Goal: Task Accomplishment & Management: Manage account settings

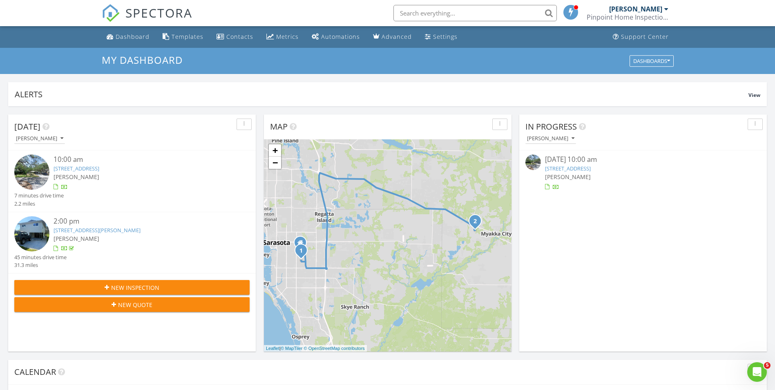
scroll to position [757, 788]
click at [99, 167] on link "2707 Greendale Dr, Sarasota, FL 34232" at bounding box center [77, 168] width 46 height 7
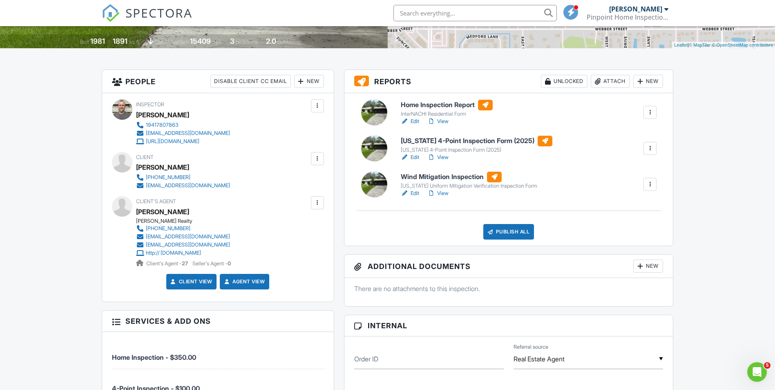
scroll to position [163, 0]
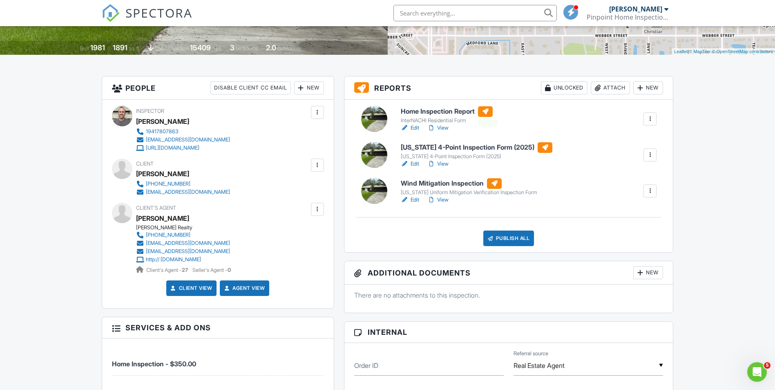
click at [490, 111] on div at bounding box center [485, 111] width 15 height 11
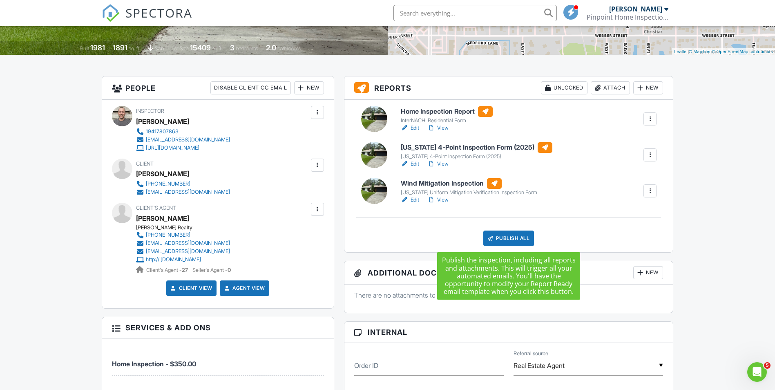
click at [507, 237] on div "Publish All" at bounding box center [509, 239] width 51 height 16
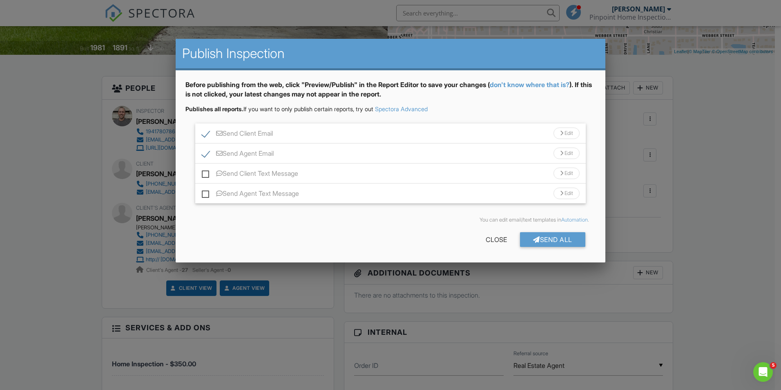
click at [561, 133] on div at bounding box center [561, 133] width 3 height 5
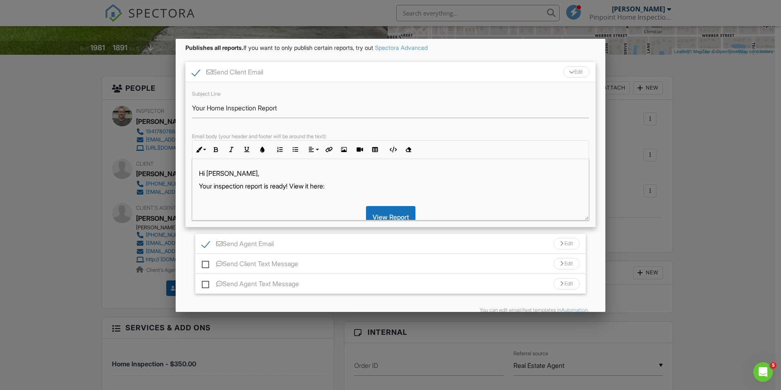
click at [294, 186] on p "Your inspection report is ready! View it here:" at bounding box center [390, 185] width 383 height 9
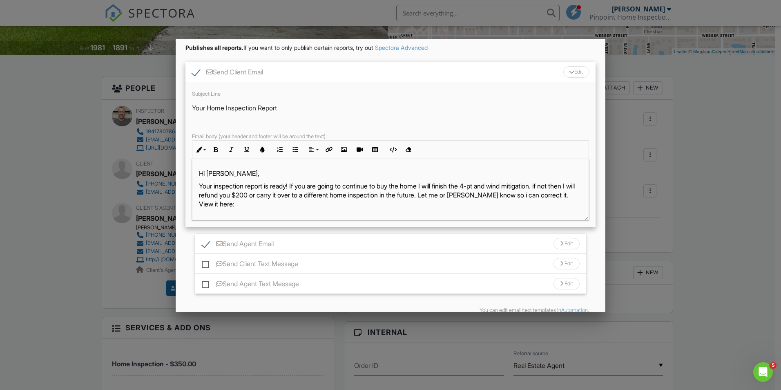
click at [250, 204] on p "Your inspection report is ready! If you are going to continue to buy the home I…" at bounding box center [390, 194] width 383 height 27
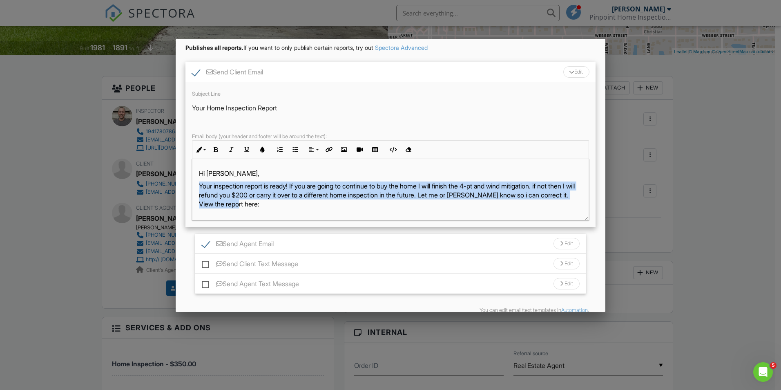
drag, startPoint x: 197, startPoint y: 186, endPoint x: 305, endPoint y: 202, distance: 109.4
click at [305, 202] on div "Hi Ernest, Your inspection report is ready! If you are going to continue to buy…" at bounding box center [391, 245] width 396 height 172
copy p "Your inspection report is ready! If you are going to continue to buy the home I…"
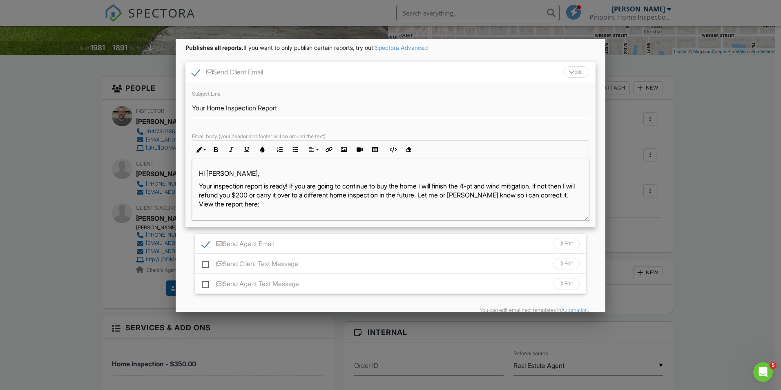
click at [259, 247] on label "Send Agent Email" at bounding box center [238, 245] width 72 height 10
checkbox input "false"
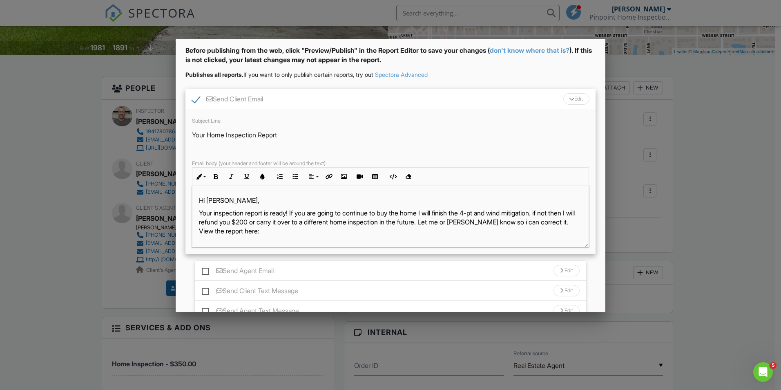
scroll to position [102, 0]
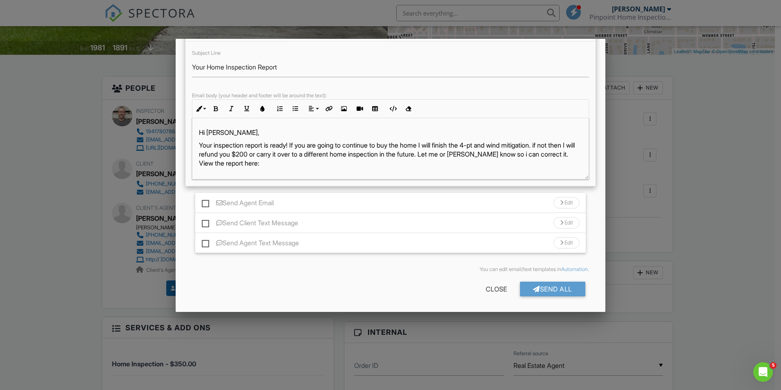
click at [351, 199] on div "Send Agent Email Edit" at bounding box center [390, 203] width 391 height 20
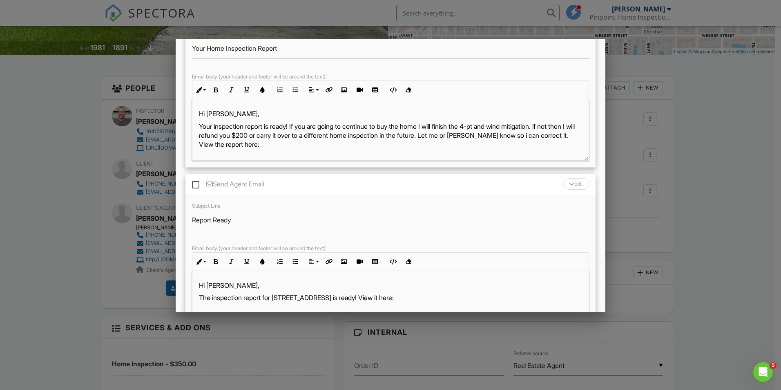
scroll to position [254, 0]
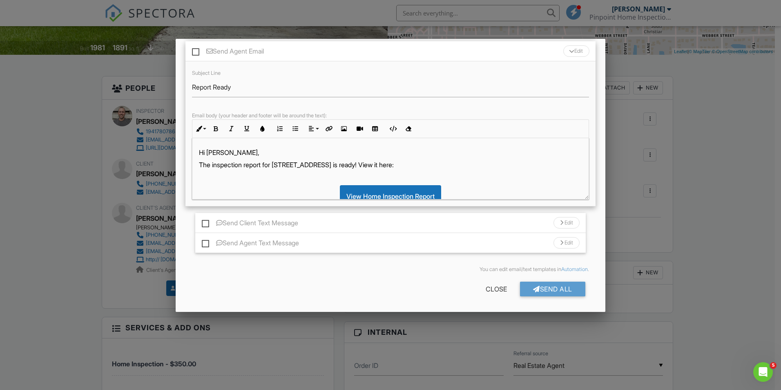
click at [401, 177] on p at bounding box center [390, 177] width 383 height 9
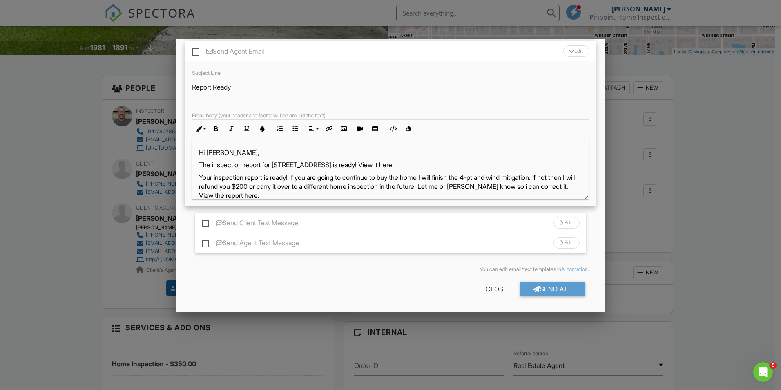
scroll to position [1, 0]
click at [200, 178] on p "Your inspection report is ready! If you are going to continue to buy the home I…" at bounding box center [390, 185] width 383 height 27
click at [300, 192] on p ""Your inspection report is ready! If you are going to continue to buy the home …" at bounding box center [390, 185] width 383 height 27
click at [231, 195] on p ""Your inspection report is ready! If you are going to continue to buy the home …" at bounding box center [390, 185] width 383 height 27
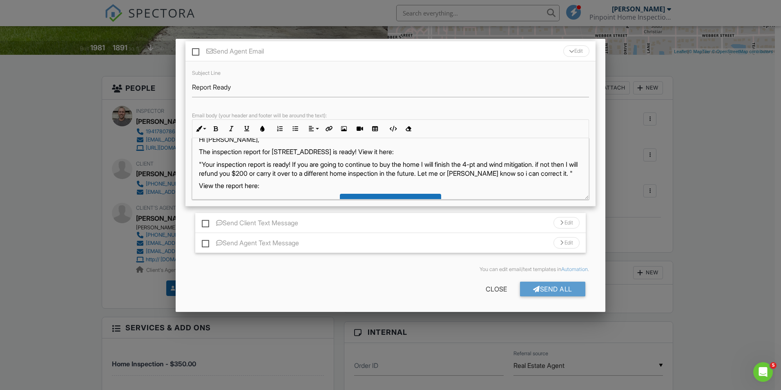
click at [561, 166] on p ""Your inspection report is ready! If you are going to continue to buy the home …" at bounding box center [390, 169] width 383 height 18
click at [562, 173] on p ""Your inspection report is ready! If you are going to continue to buy the home …" at bounding box center [390, 169] width 383 height 18
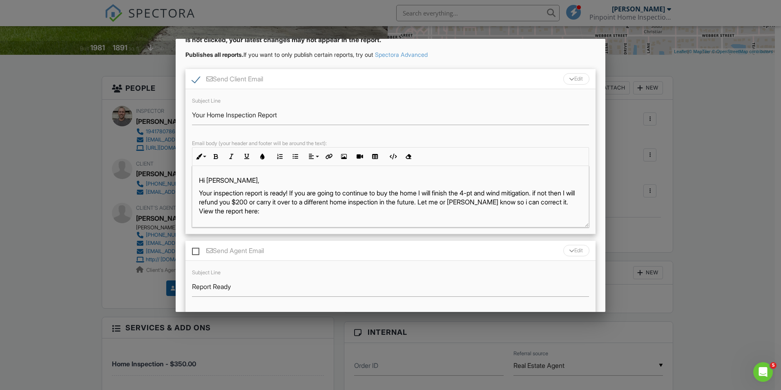
scroll to position [90, 0]
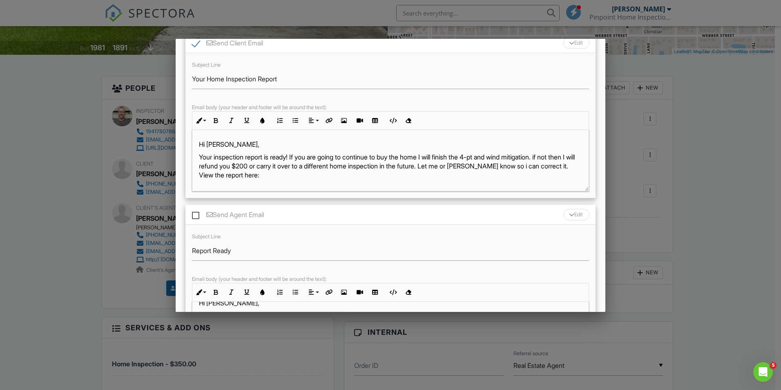
click at [557, 166] on p "​ Your inspection report is ready! If you are going to continue to buy the home…" at bounding box center [390, 165] width 383 height 27
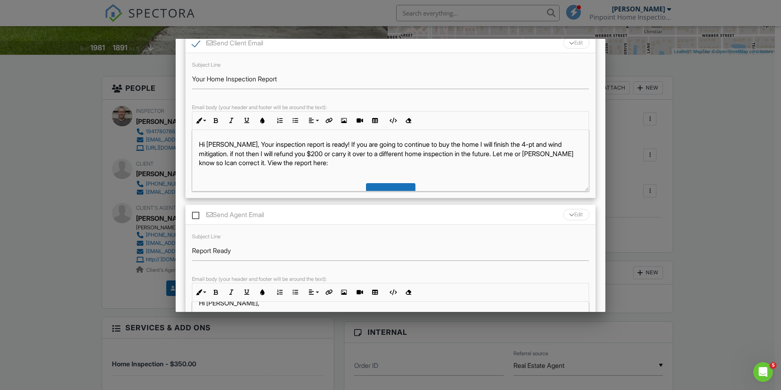
click at [235, 153] on p "Hi Ernest, Your inspection report is ready! If you are going to continue to buy…" at bounding box center [390, 153] width 383 height 27
click at [233, 154] on p "IHi Ernest, Your inspection report is ready! If you are going to continue to bu…" at bounding box center [390, 153] width 383 height 27
click at [248, 155] on p "Hi Ernest, Your inspection report is ready! If you are going to continue to buy…" at bounding box center [390, 153] width 383 height 27
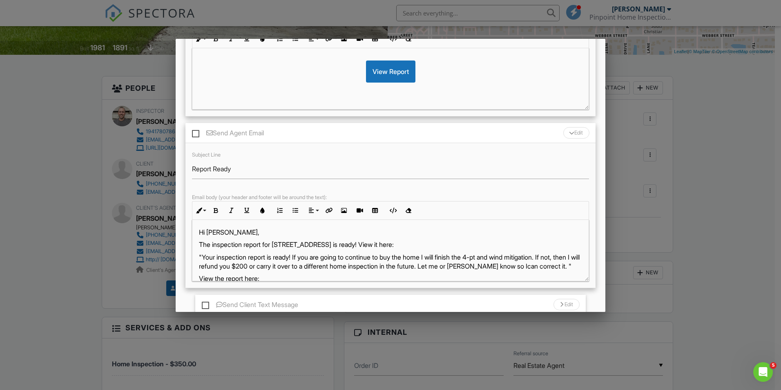
scroll to position [0, 0]
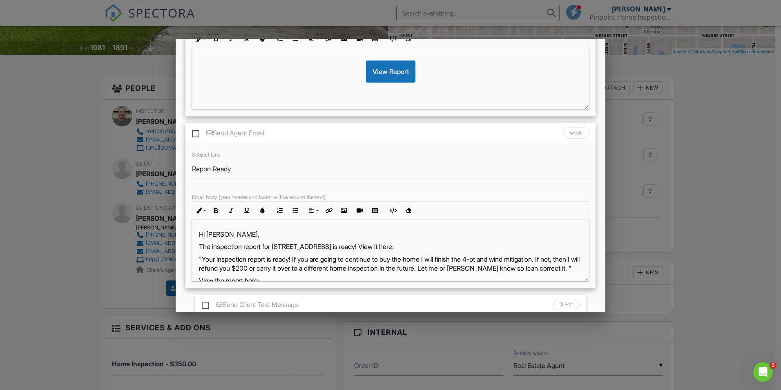
click at [421, 249] on p "The inspection report for 2707 Greendale Dr is ready! View it here:" at bounding box center [390, 246] width 383 height 9
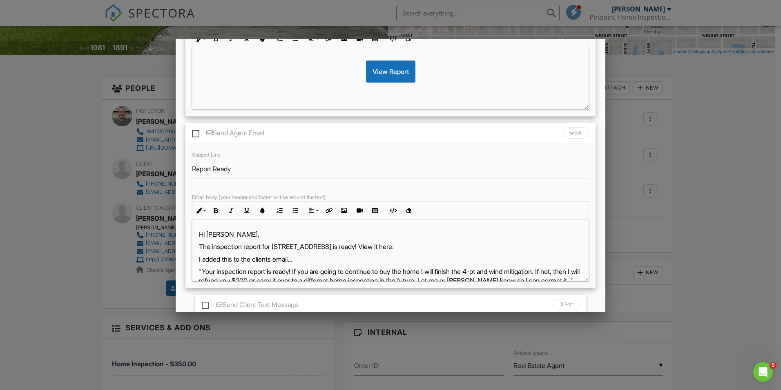
click at [292, 262] on p "I added this to the clients email..." at bounding box center [390, 259] width 383 height 9
click at [294, 261] on p "I added this to the clients email..." at bounding box center [390, 259] width 383 height 9
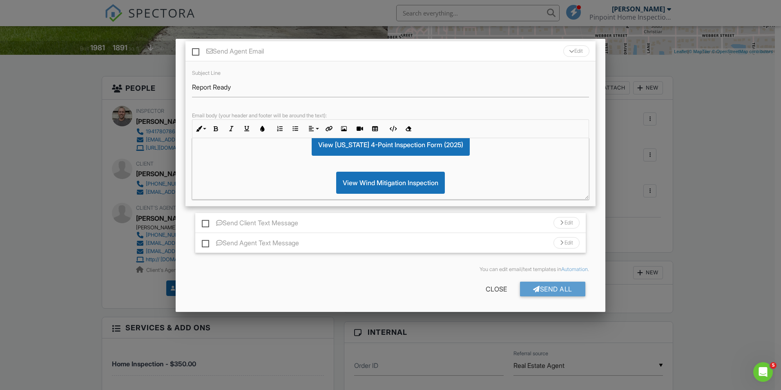
scroll to position [163, 0]
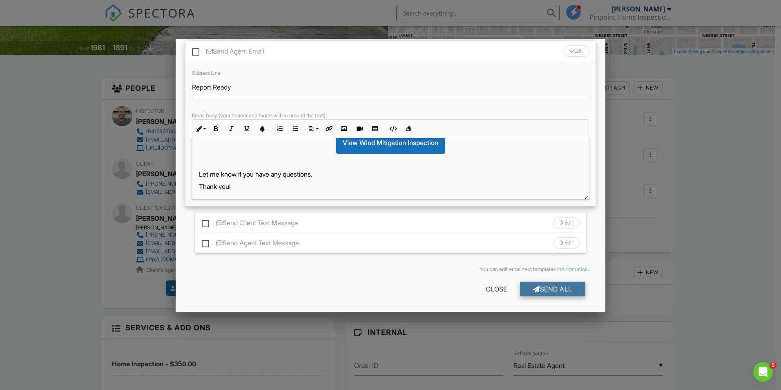
click at [555, 289] on div "Send All" at bounding box center [552, 289] width 65 height 15
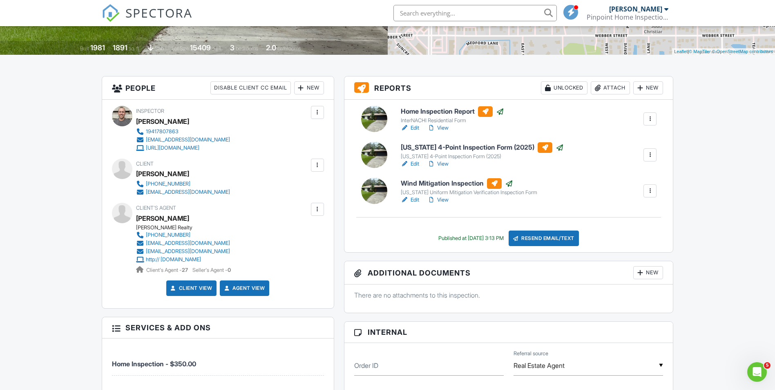
click at [141, 19] on span "SPECTORA" at bounding box center [158, 12] width 67 height 17
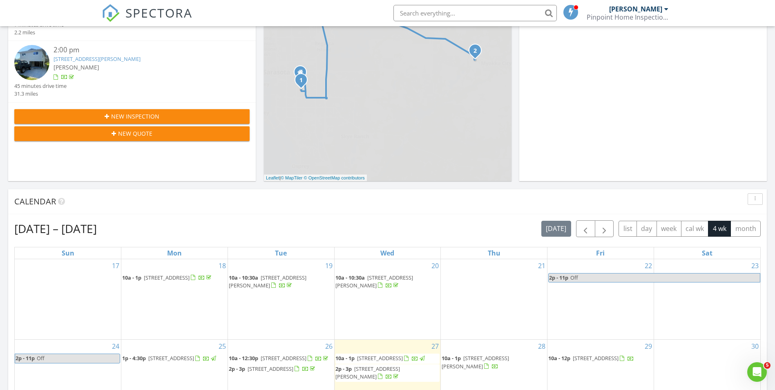
scroll to position [245, 0]
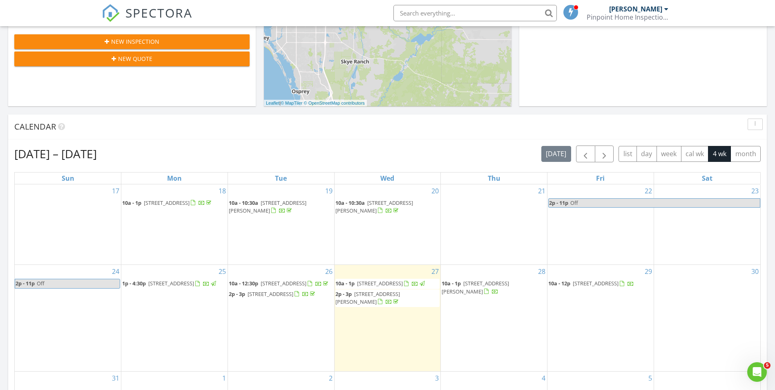
drag, startPoint x: 396, startPoint y: 291, endPoint x: 392, endPoint y: 300, distance: 10.1
click at [392, 300] on span "10243 Mizell Rd, MYAKKA CITY 34251" at bounding box center [368, 297] width 65 height 15
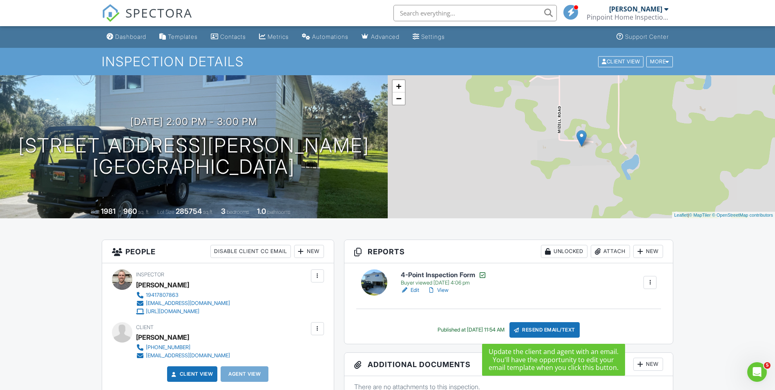
click at [547, 328] on div "Resend Email/Text" at bounding box center [545, 330] width 70 height 16
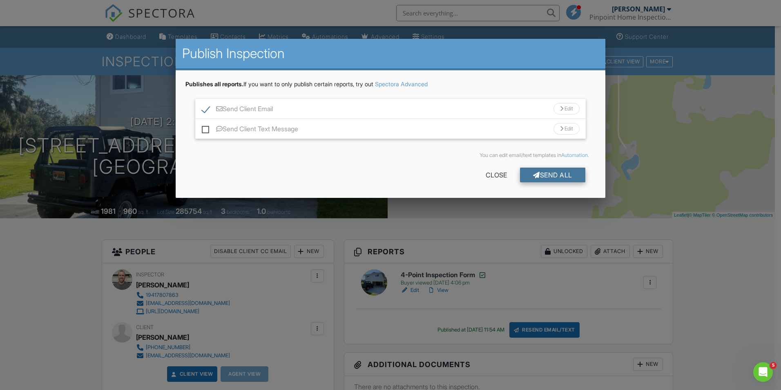
click at [558, 174] on div "Send All" at bounding box center [552, 175] width 65 height 15
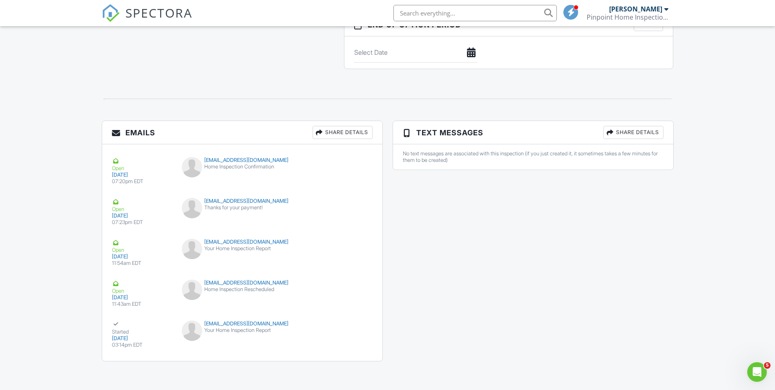
scroll to position [842, 0]
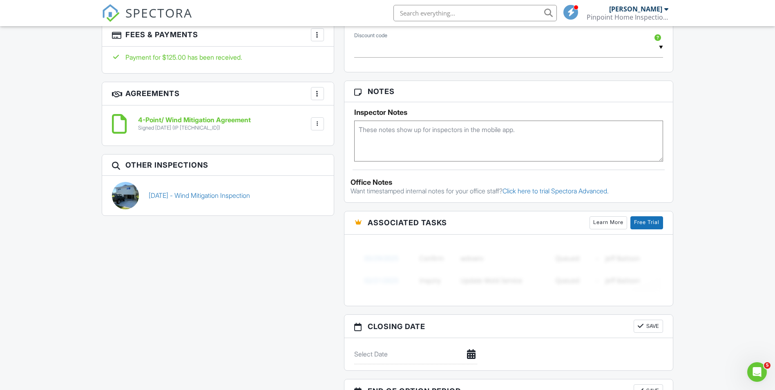
scroll to position [474, 0]
click at [162, 12] on span "SPECTORA" at bounding box center [158, 12] width 67 height 17
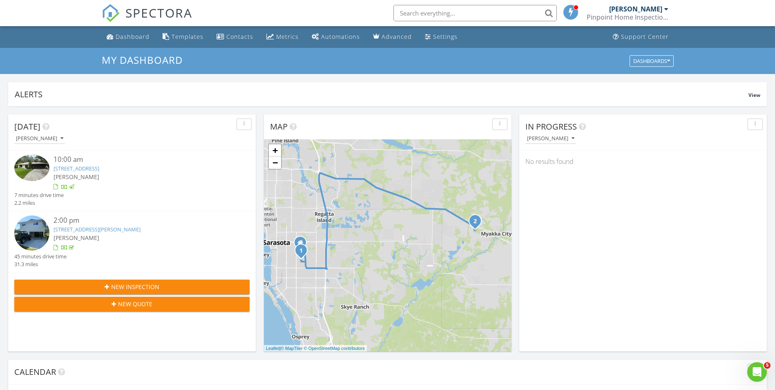
click at [99, 168] on link "2707 Greendale Dr, Sarasota, FL 34232" at bounding box center [77, 168] width 46 height 7
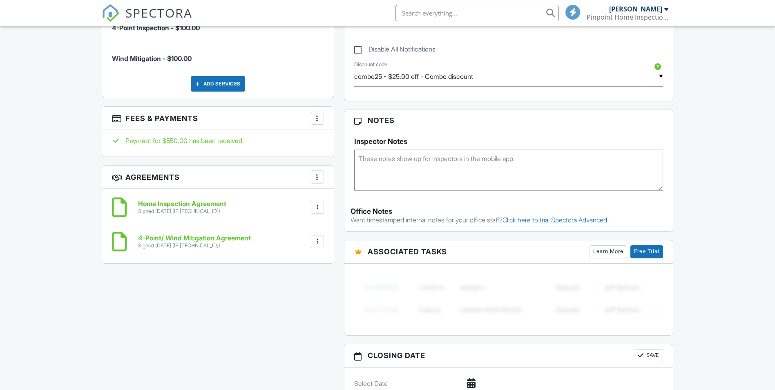
scroll to position [531, 0]
click at [319, 116] on div at bounding box center [317, 117] width 8 height 8
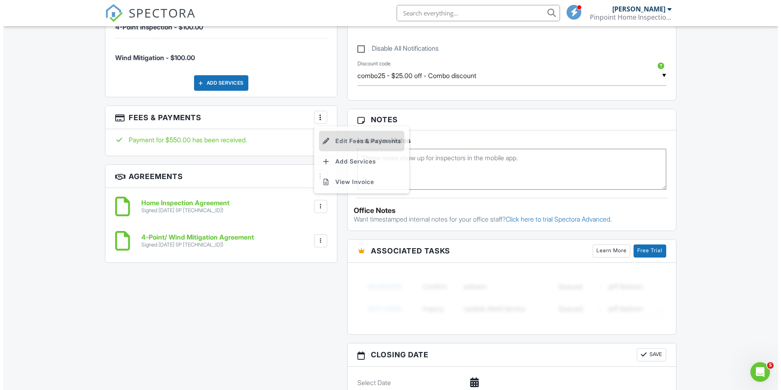
scroll to position [0, 0]
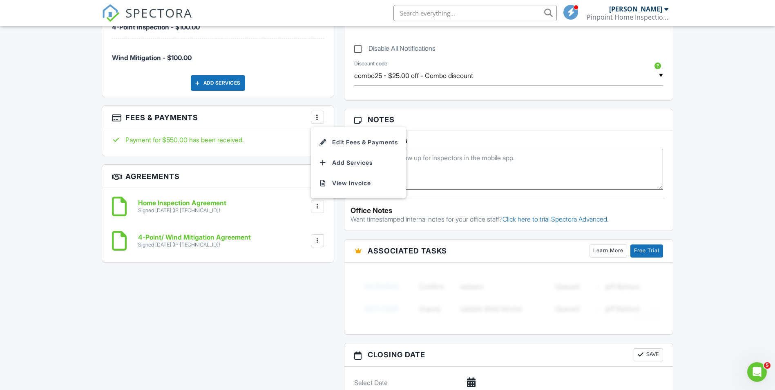
click at [182, 121] on h3 "Fees & Payments More Edit Fees & Payments Add Services View Invoice" at bounding box center [218, 117] width 232 height 23
drag, startPoint x: 221, startPoint y: 152, endPoint x: 223, endPoint y: 141, distance: 10.8
click at [221, 151] on div "Payment for $550.00 has been received." at bounding box center [218, 142] width 232 height 27
click at [223, 141] on div "Payment for $550.00 has been received." at bounding box center [218, 139] width 212 height 9
click at [320, 116] on div at bounding box center [317, 117] width 8 height 8
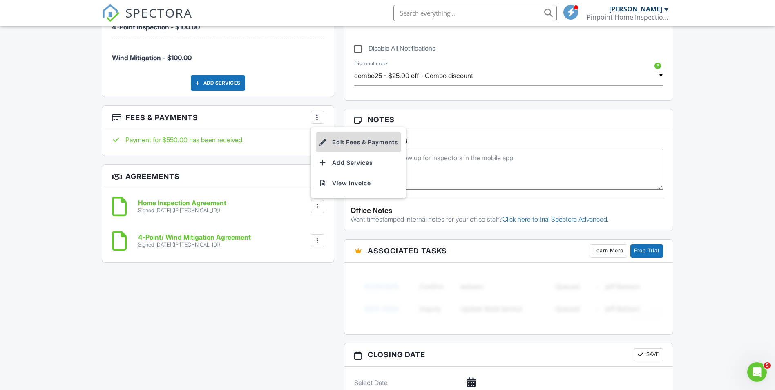
click at [348, 141] on li "Edit Fees & Payments" at bounding box center [358, 142] width 85 height 20
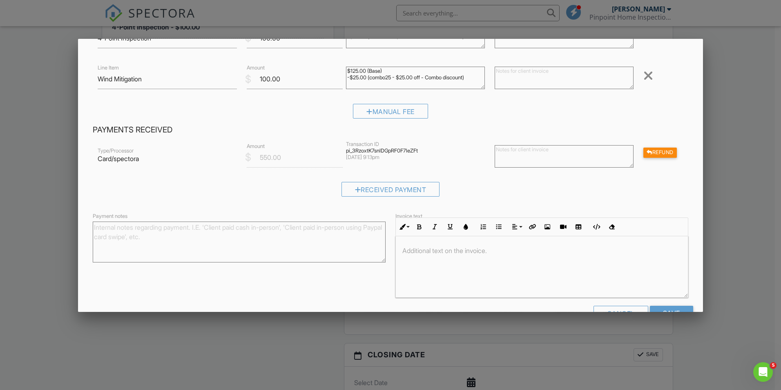
scroll to position [123, 0]
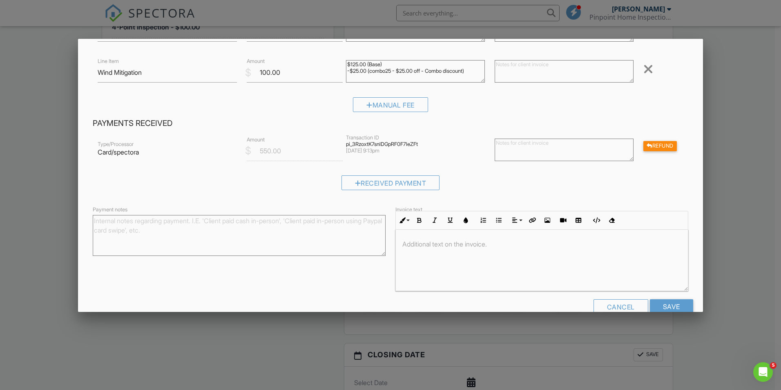
click at [574, 150] on textarea at bounding box center [564, 150] width 139 height 22
type textarea "backing out of contract"
click at [648, 146] on div "Refund" at bounding box center [661, 146] width 34 height 10
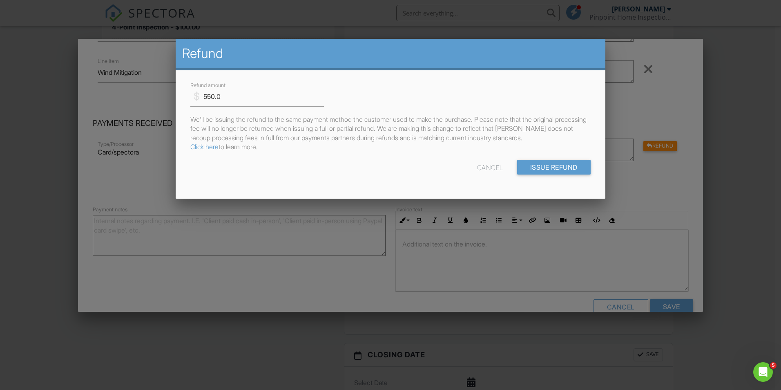
scroll to position [0, 0]
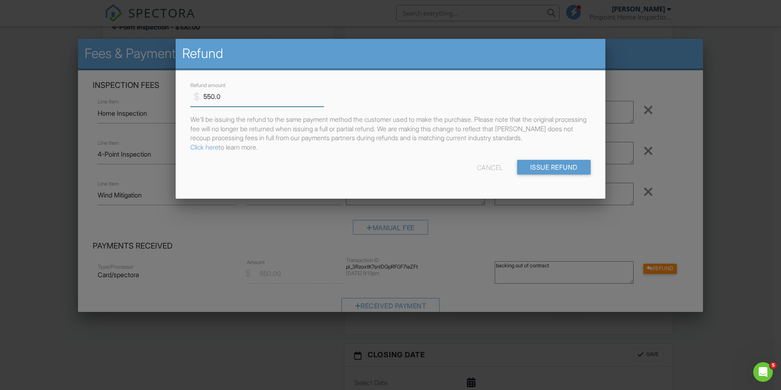
click at [209, 96] on input "550.0" at bounding box center [257, 97] width 134 height 20
click at [230, 94] on input "200.0" at bounding box center [257, 97] width 134 height 20
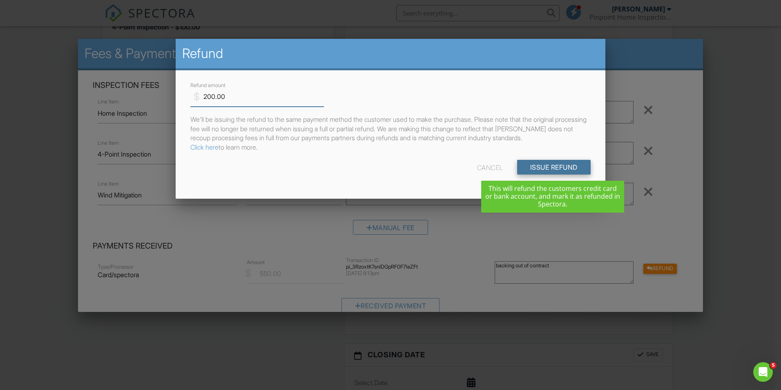
type input "200.00"
click at [540, 164] on input "Issue Refund" at bounding box center [554, 167] width 74 height 15
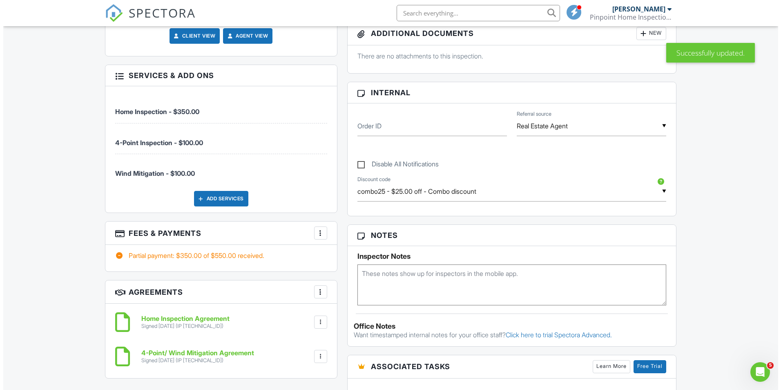
scroll to position [450, 0]
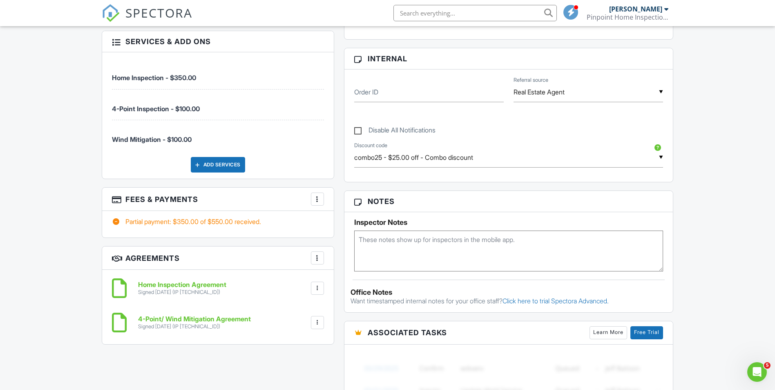
click at [320, 199] on div at bounding box center [317, 199] width 8 height 8
click at [349, 223] on li "Edit Fees & Payments" at bounding box center [358, 224] width 85 height 20
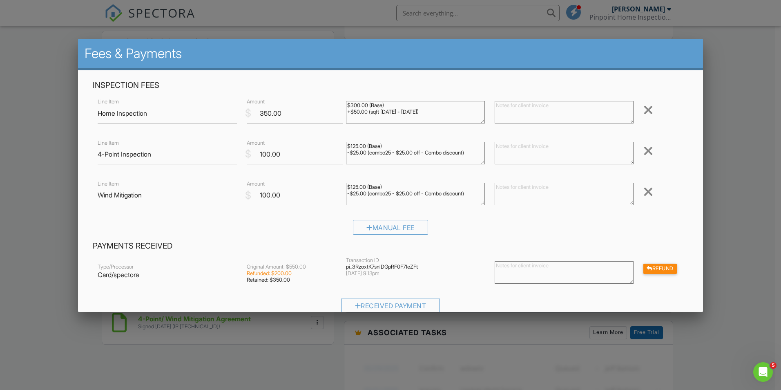
click at [647, 150] on div at bounding box center [649, 150] width 10 height 13
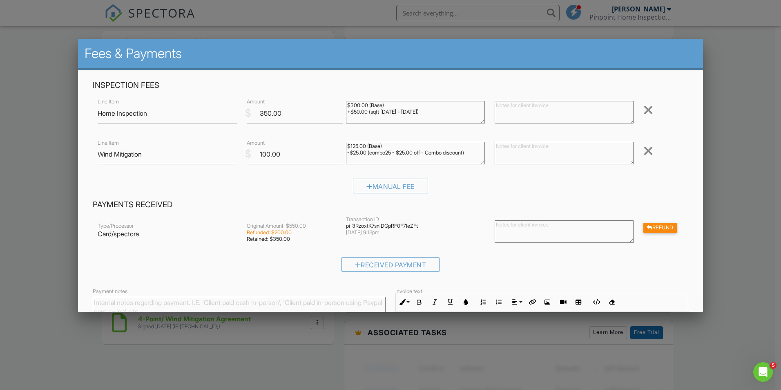
click at [644, 155] on div at bounding box center [649, 150] width 10 height 13
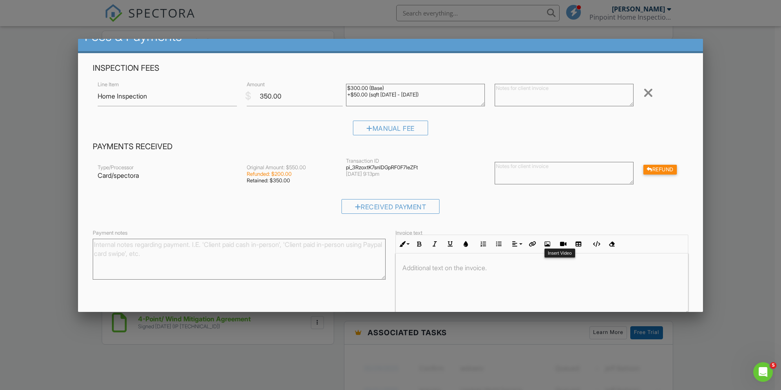
scroll to position [58, 0]
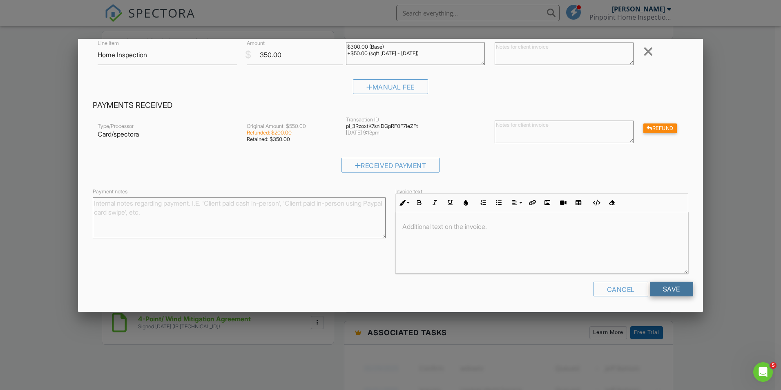
click at [668, 291] on input "Save" at bounding box center [671, 289] width 43 height 15
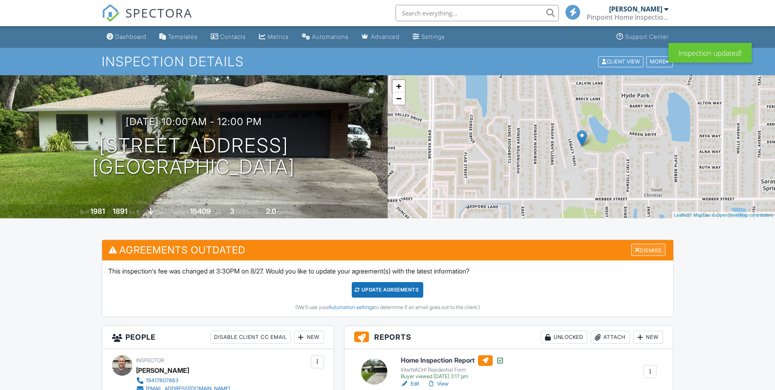
click at [656, 246] on div "Dismiss" at bounding box center [648, 250] width 34 height 13
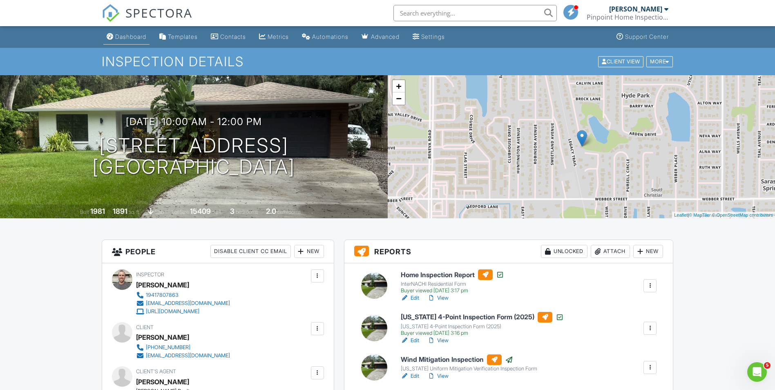
click at [127, 37] on div "Dashboard" at bounding box center [130, 36] width 31 height 7
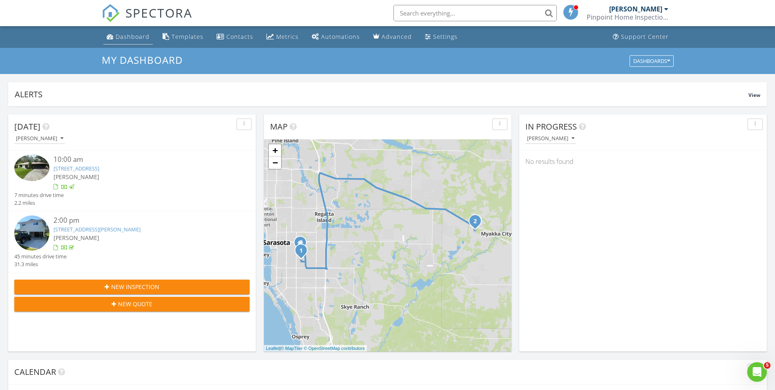
click at [136, 38] on div "Dashboard" at bounding box center [133, 37] width 34 height 8
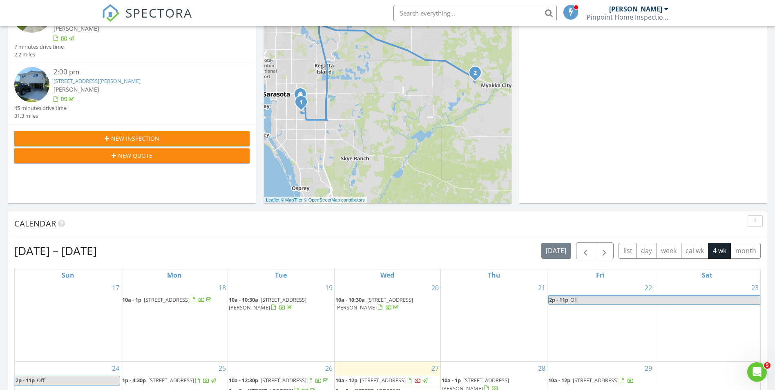
scroll to position [286, 0]
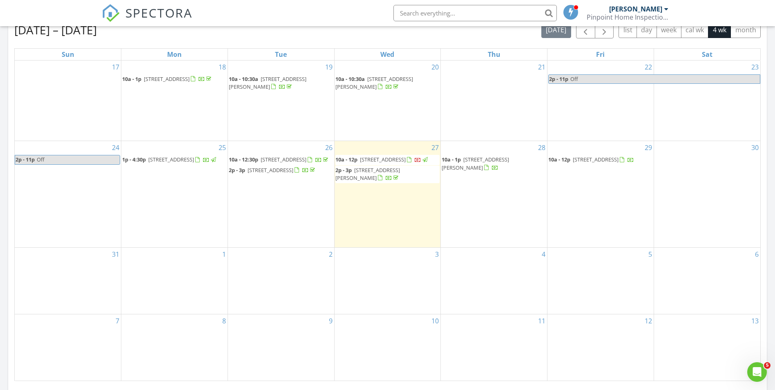
scroll to position [368, 0]
click at [406, 157] on span "[STREET_ADDRESS]" at bounding box center [383, 160] width 46 height 7
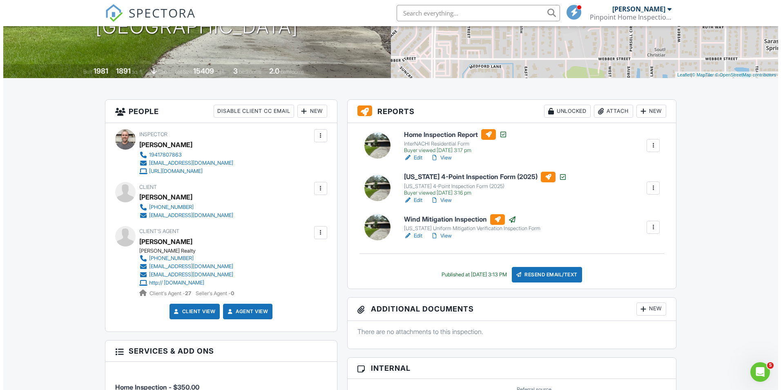
scroll to position [163, 0]
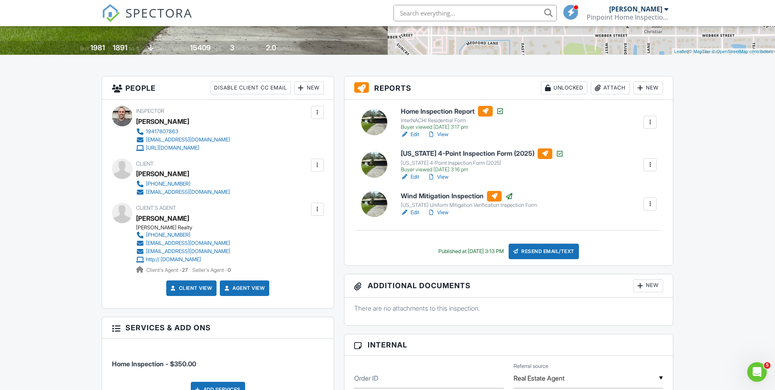
click at [653, 168] on div at bounding box center [650, 165] width 8 height 8
click at [641, 244] on div "Delete" at bounding box center [637, 245] width 17 height 9
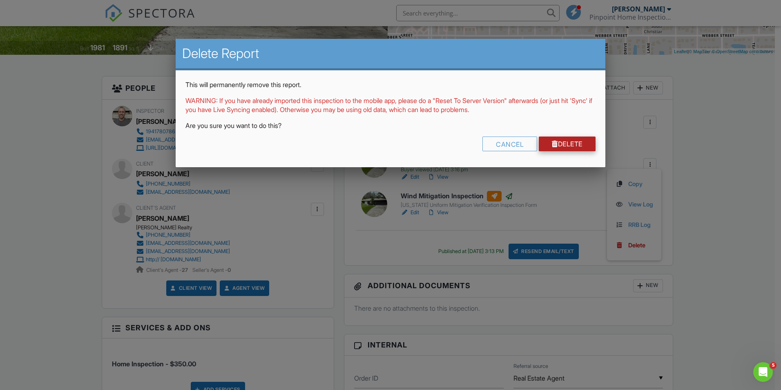
click at [560, 144] on link "Delete" at bounding box center [567, 144] width 57 height 15
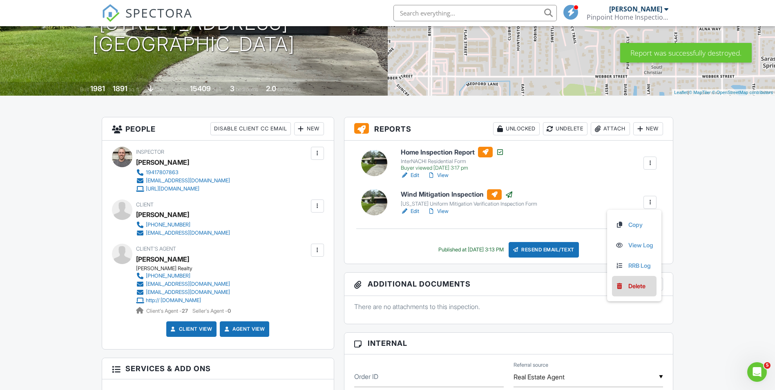
click at [637, 287] on div "Delete" at bounding box center [637, 286] width 17 height 9
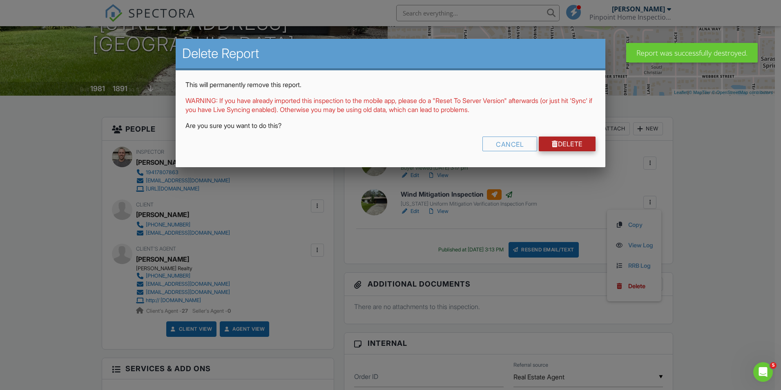
click at [573, 139] on link "Delete" at bounding box center [567, 144] width 57 height 15
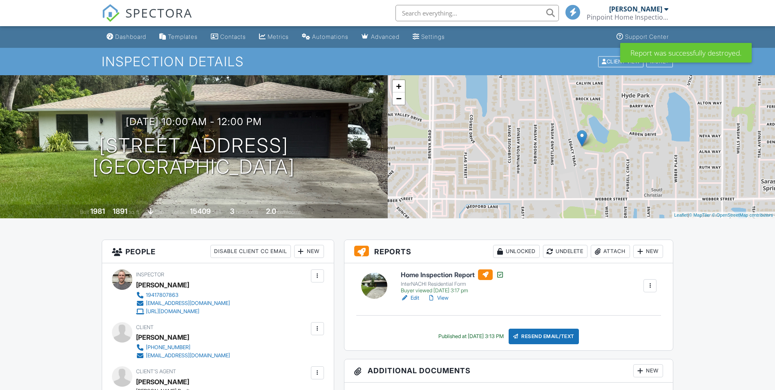
click at [133, 35] on div "Dashboard" at bounding box center [130, 36] width 31 height 7
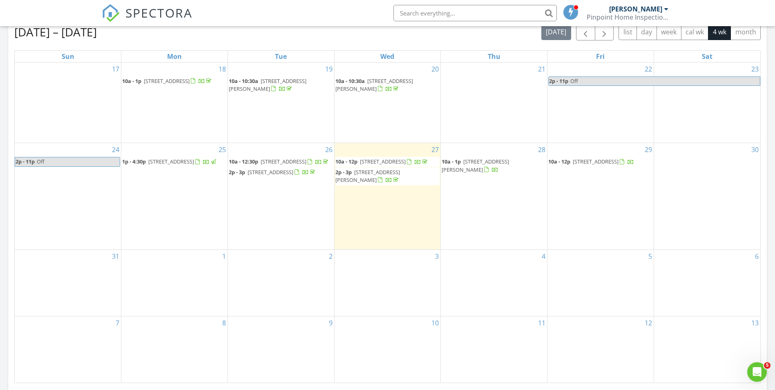
scroll to position [409, 0]
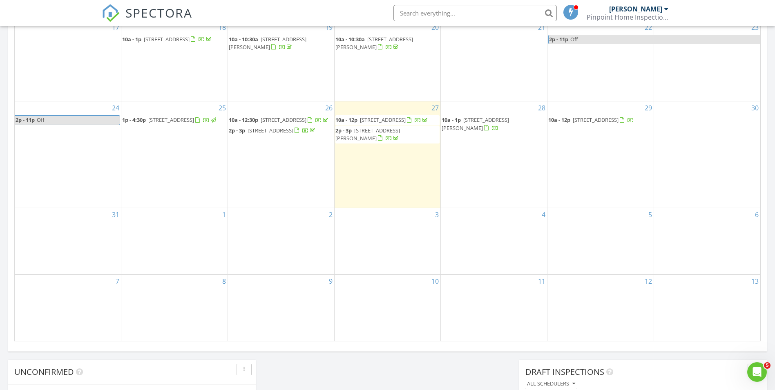
click at [495, 116] on span "133 Tucker Ave, Sarasota 34232" at bounding box center [475, 123] width 67 height 15
